Goal: Navigation & Orientation: Find specific page/section

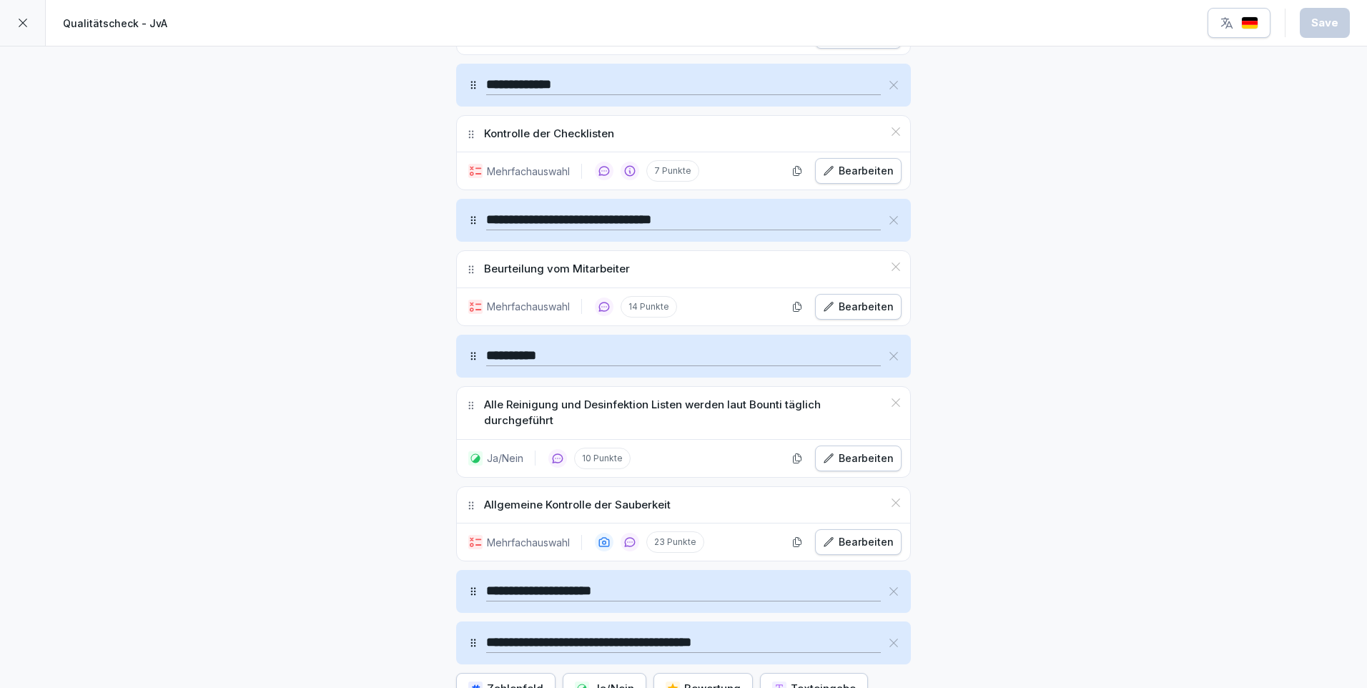
scroll to position [3501, 0]
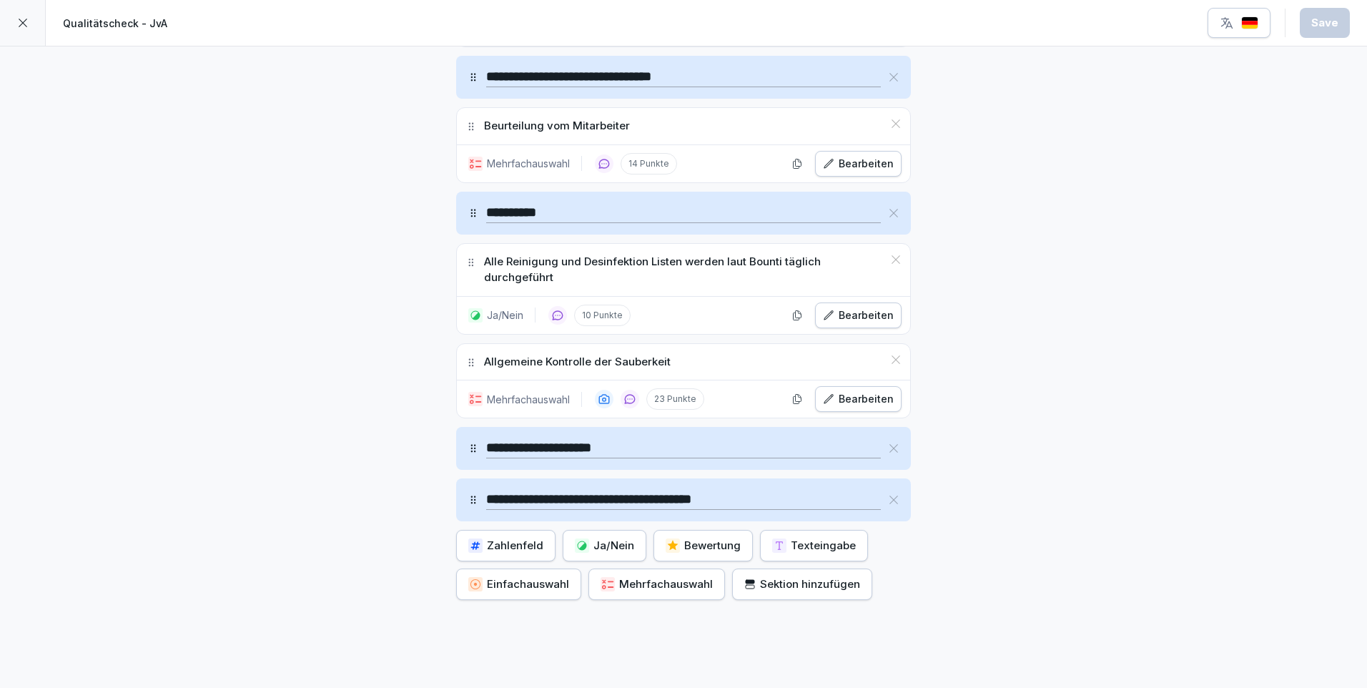
click at [887, 515] on div "**********" at bounding box center [683, 499] width 455 height 43
click at [890, 450] on icon at bounding box center [894, 448] width 9 height 9
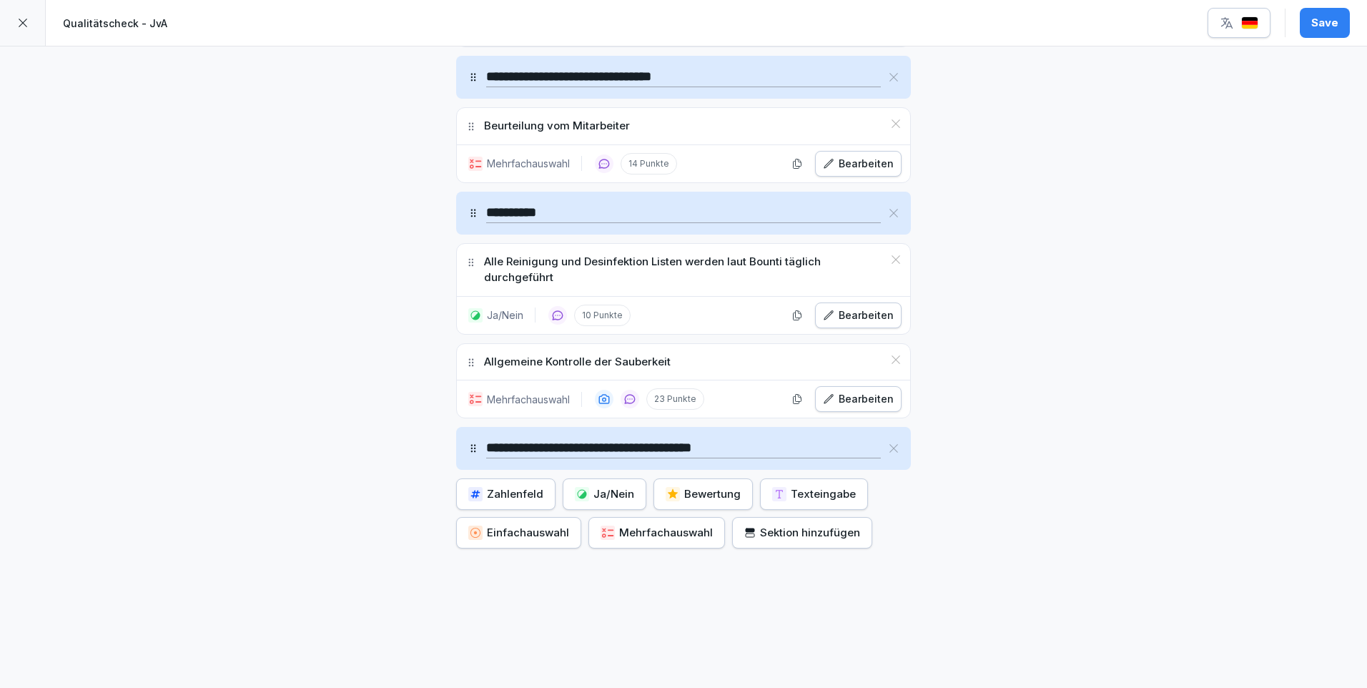
click at [888, 452] on icon at bounding box center [893, 448] width 11 height 11
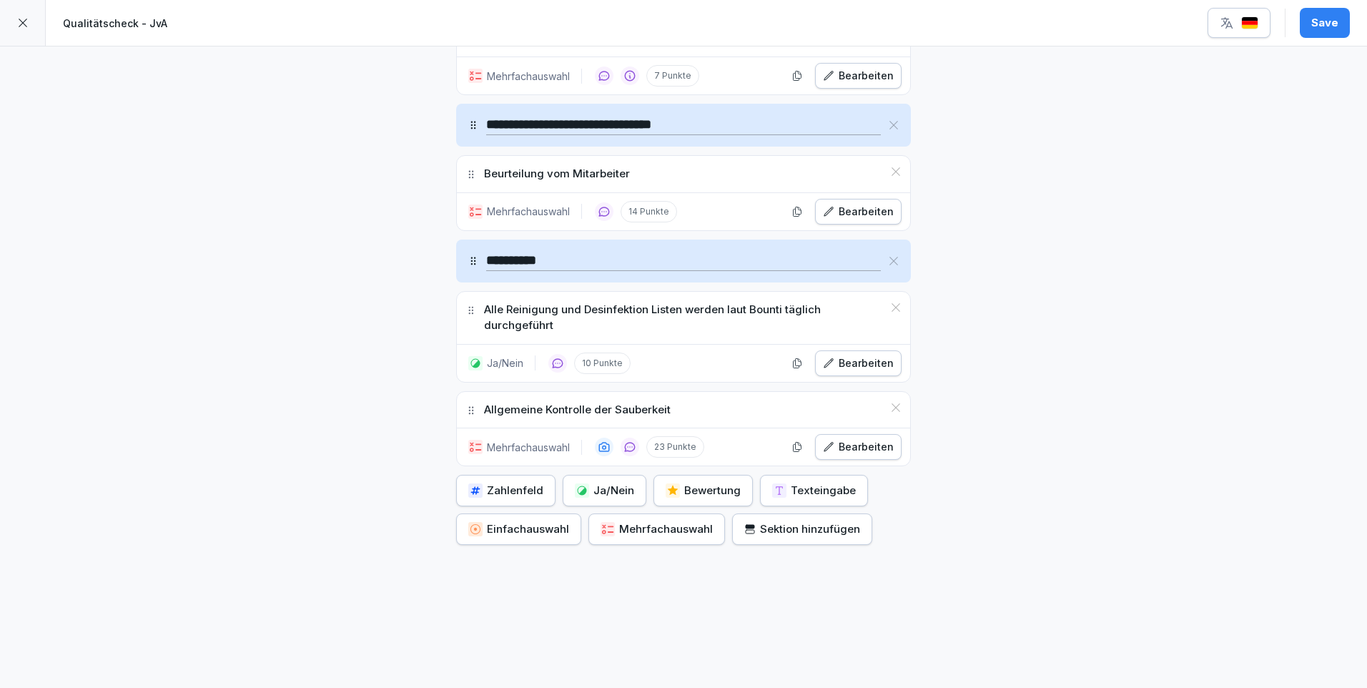
scroll to position [3464, 0]
click at [1342, 22] on button "Save" at bounding box center [1325, 23] width 50 height 30
click at [14, 19] on div at bounding box center [23, 23] width 46 height 46
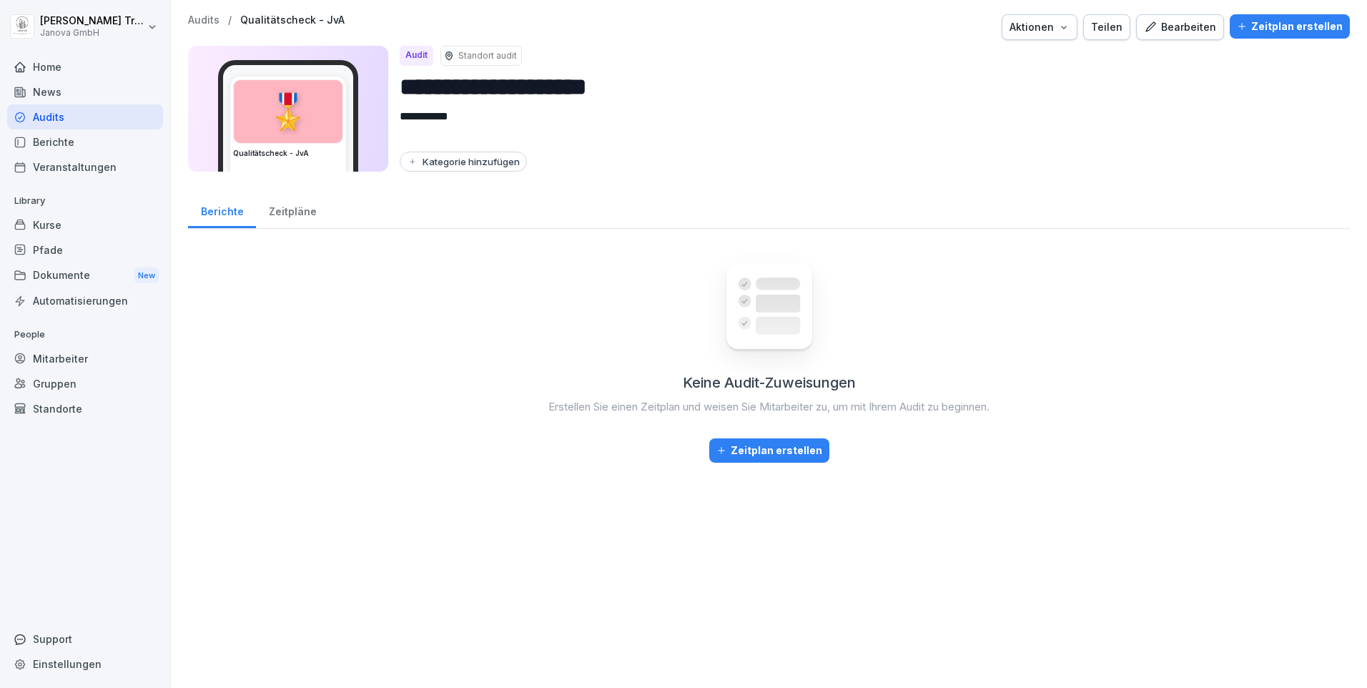
click at [52, 227] on div "Kurse" at bounding box center [85, 224] width 156 height 25
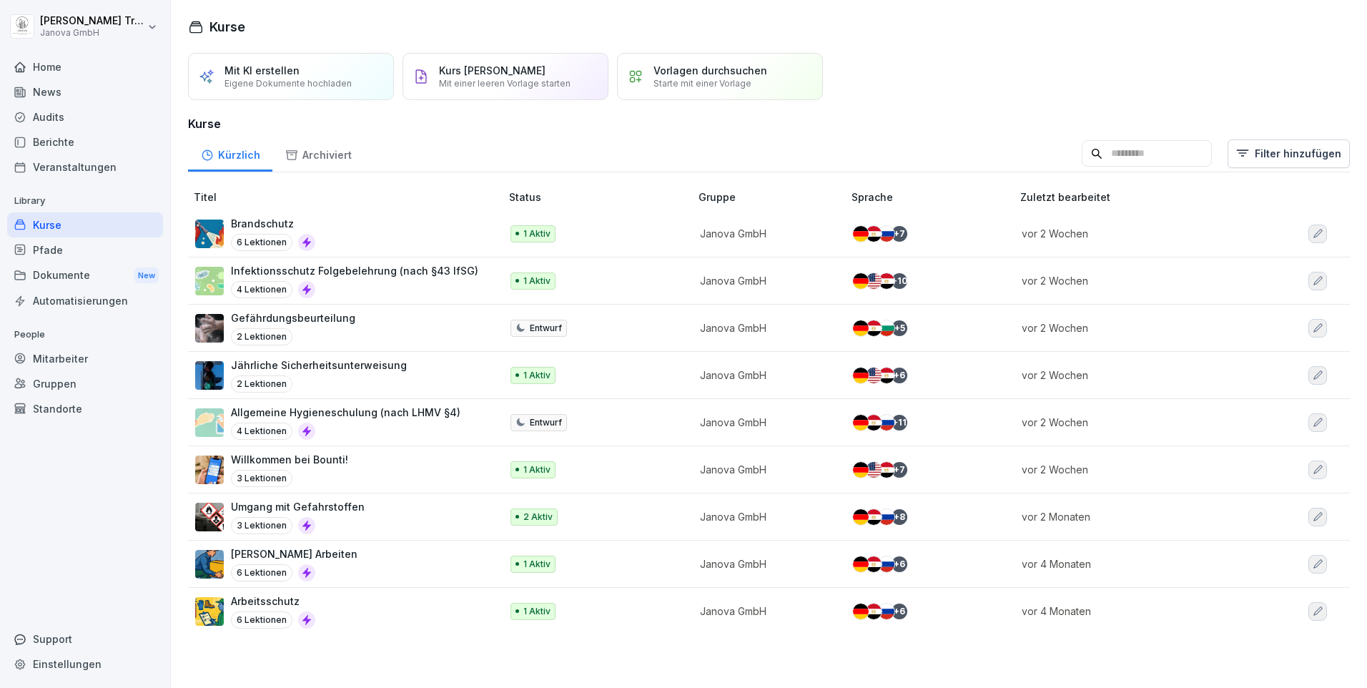
click at [50, 92] on div "News" at bounding box center [85, 91] width 156 height 25
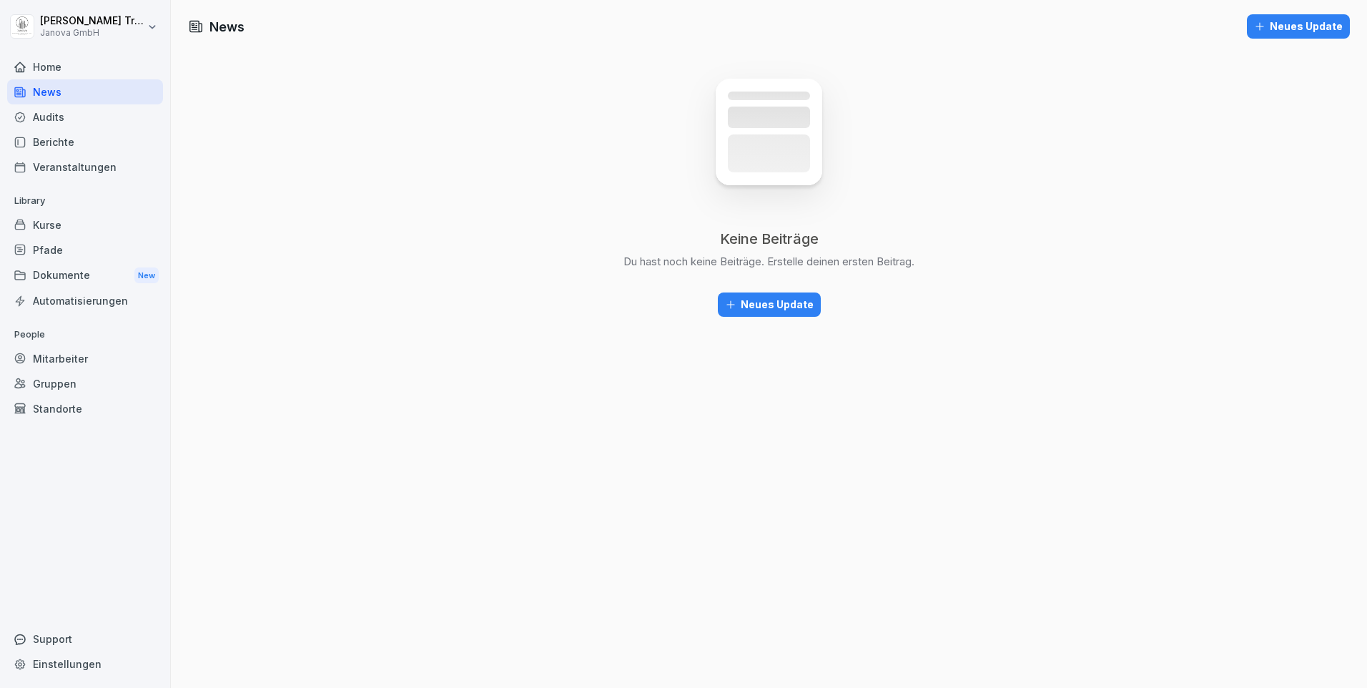
click at [50, 119] on div "Audits" at bounding box center [85, 116] width 156 height 25
